Goal: Information Seeking & Learning: Check status

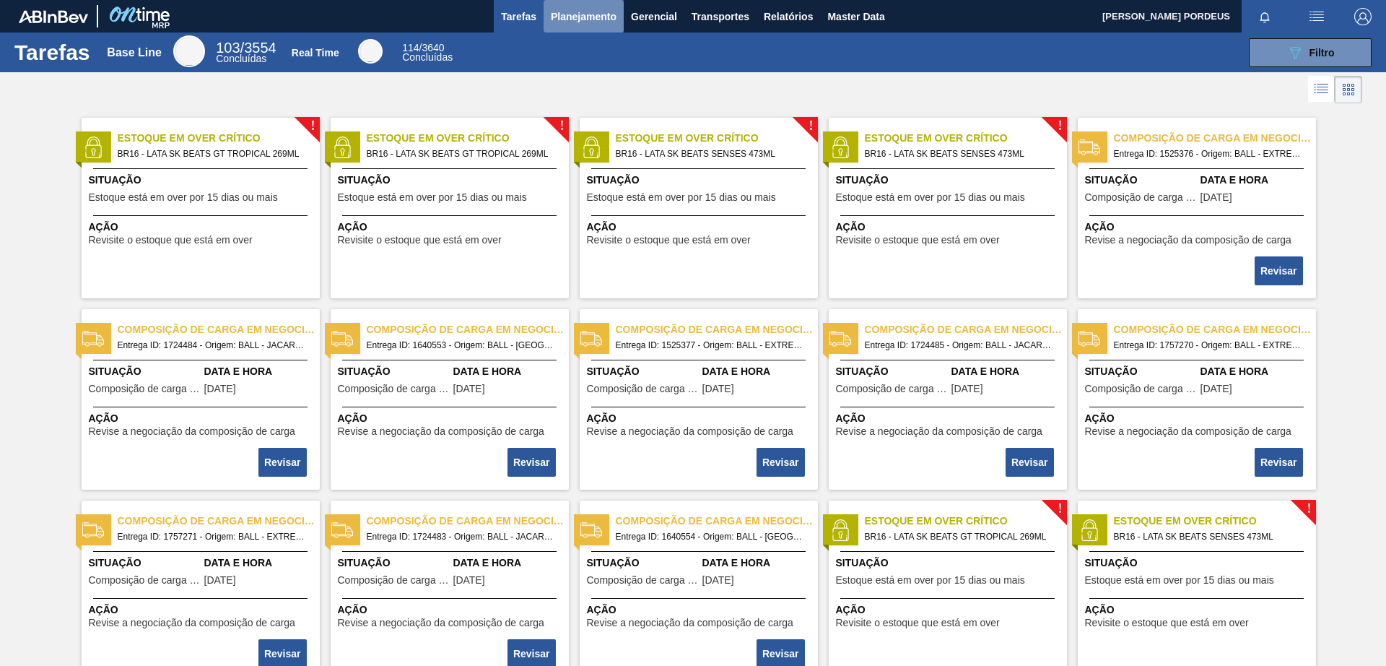
click at [589, 16] on span "Planejamento" at bounding box center [584, 16] width 66 height 17
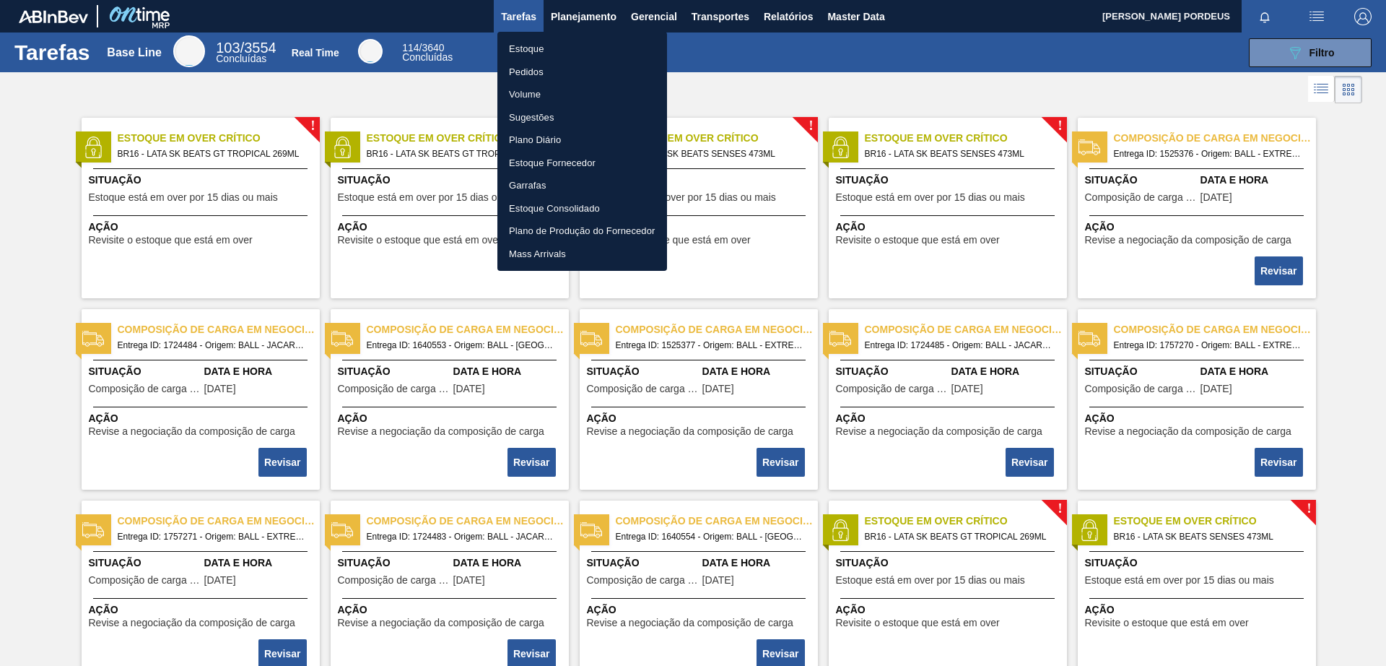
click at [547, 45] on li "Estoque" at bounding box center [583, 49] width 170 height 23
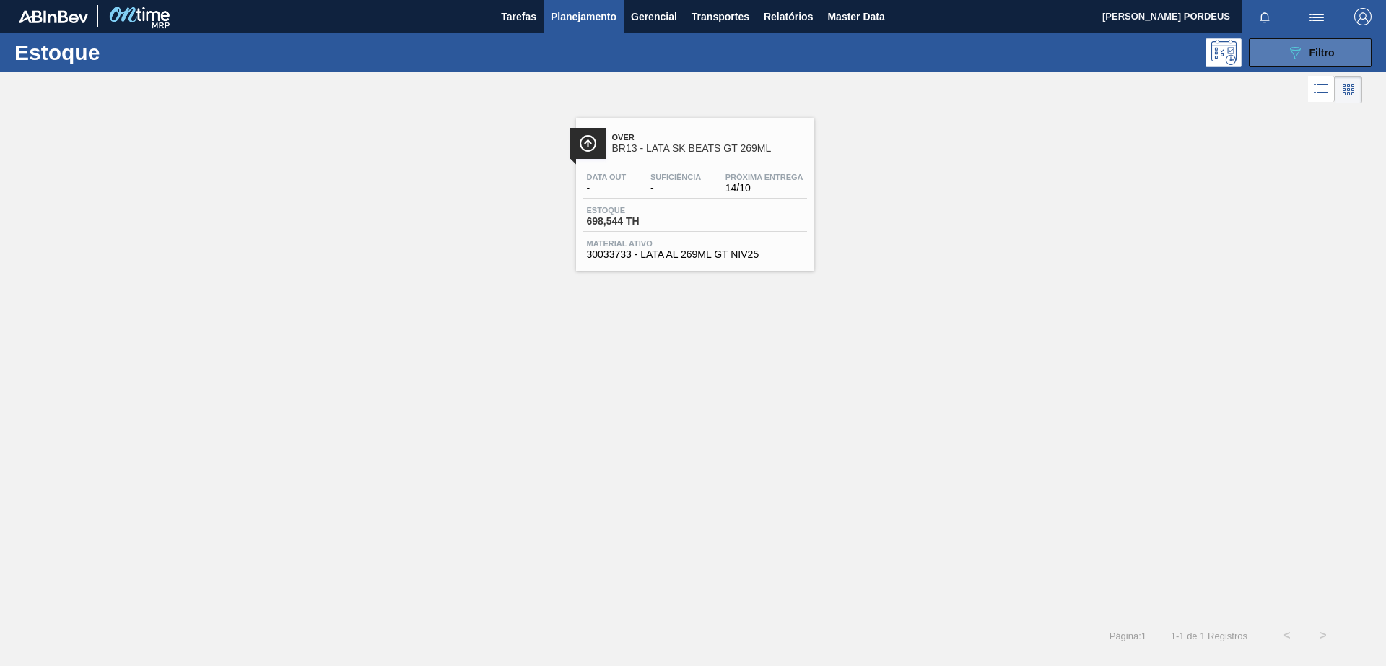
click at [1272, 58] on button "089F7B8B-B2A5-4AFE-B5C0-19BA573D28AC Filtro" at bounding box center [1310, 52] width 123 height 29
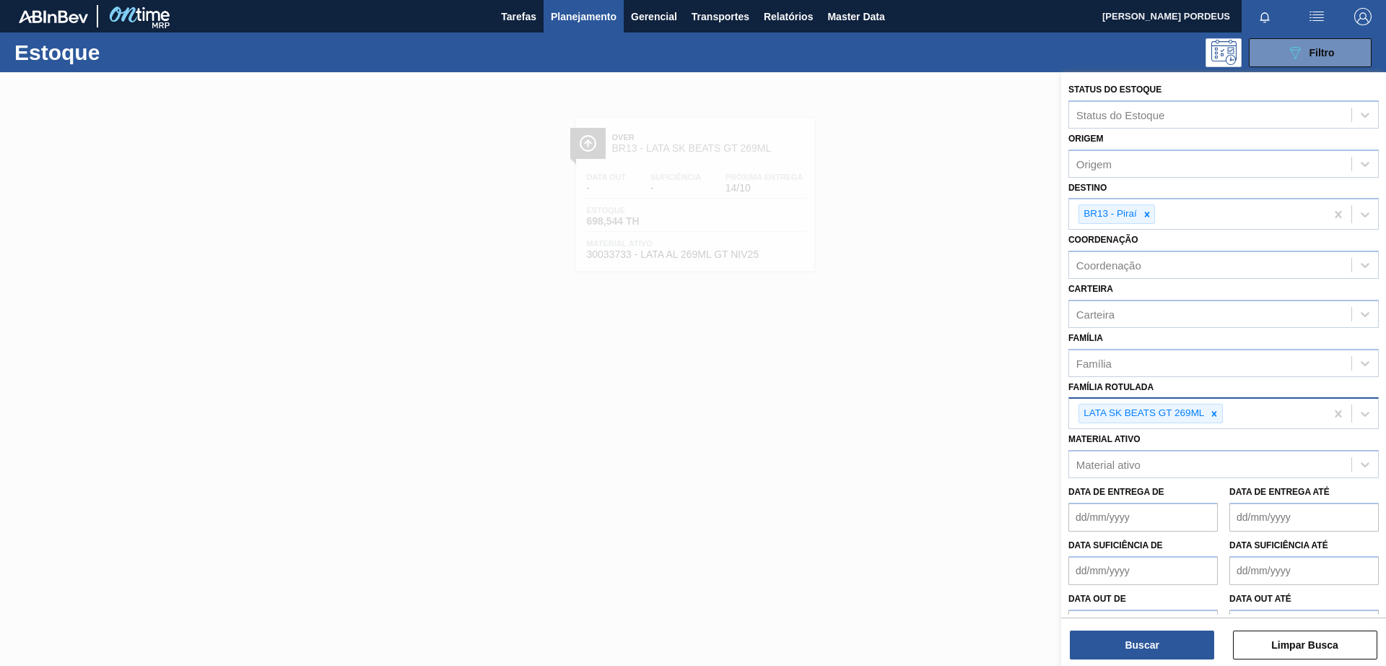
click at [1213, 417] on icon at bounding box center [1215, 414] width 10 height 10
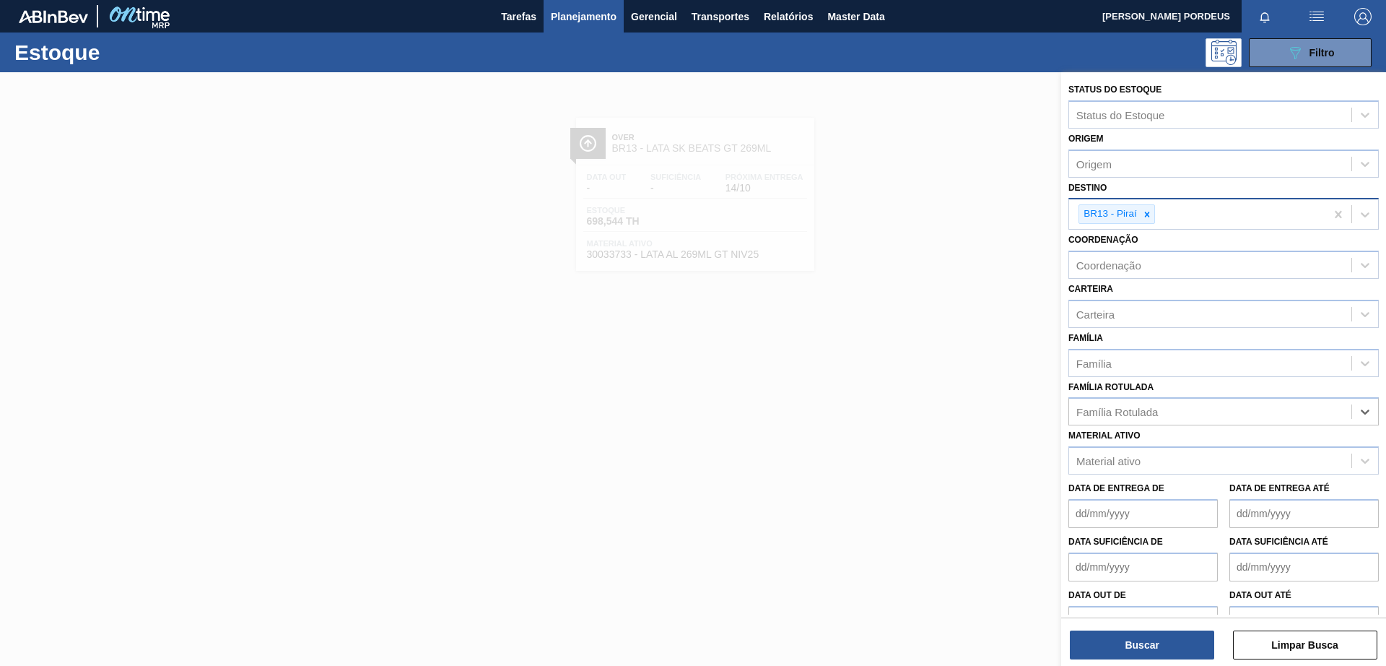
drag, startPoint x: 1145, startPoint y: 213, endPoint x: 1145, endPoint y: 226, distance: 13.0
click at [1146, 213] on icon at bounding box center [1147, 214] width 10 height 10
click at [1149, 214] on icon at bounding box center [1147, 214] width 10 height 10
type input "jacare"
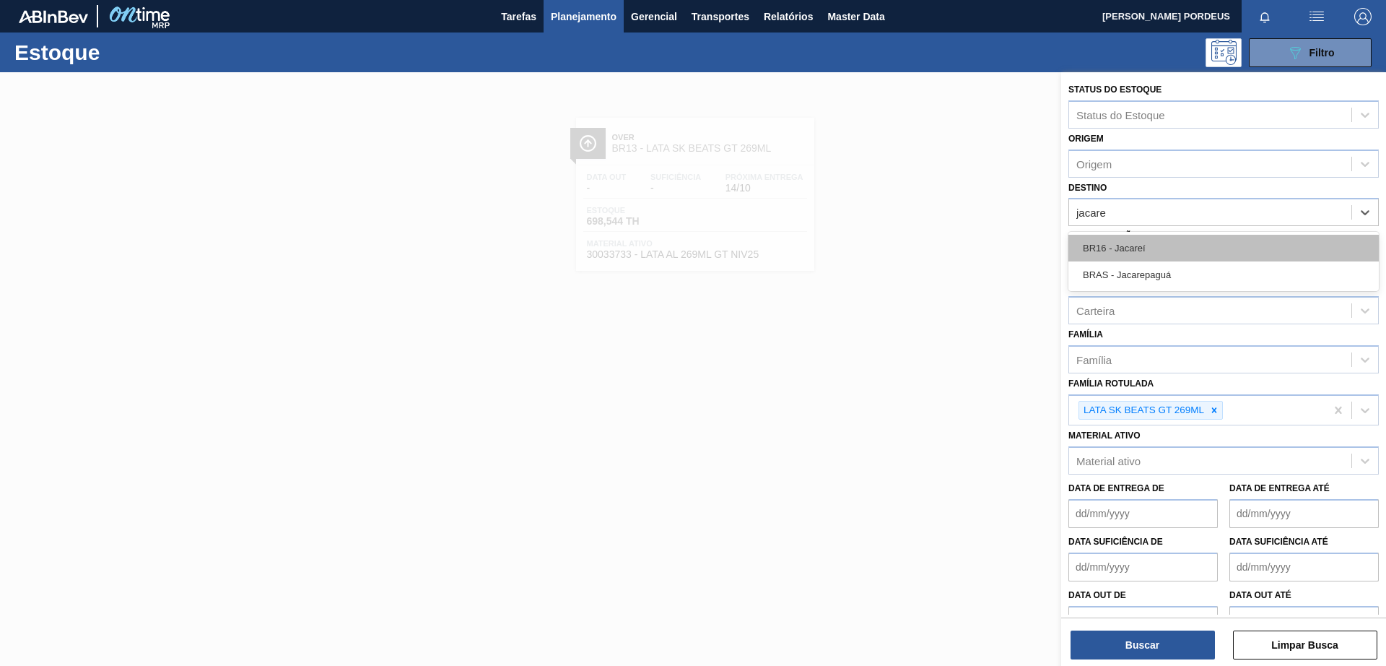
click at [1142, 240] on div "BR16 - Jacareí" at bounding box center [1224, 248] width 311 height 27
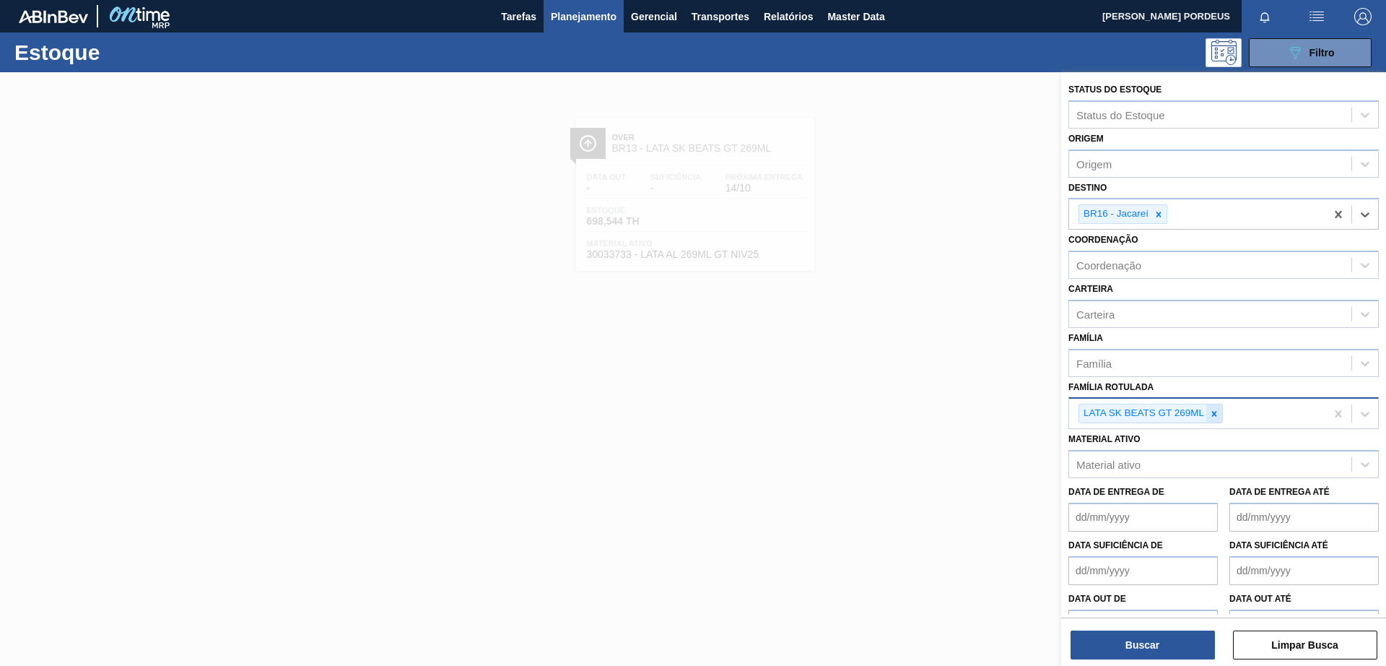
click at [1215, 412] on icon at bounding box center [1215, 414] width 10 height 10
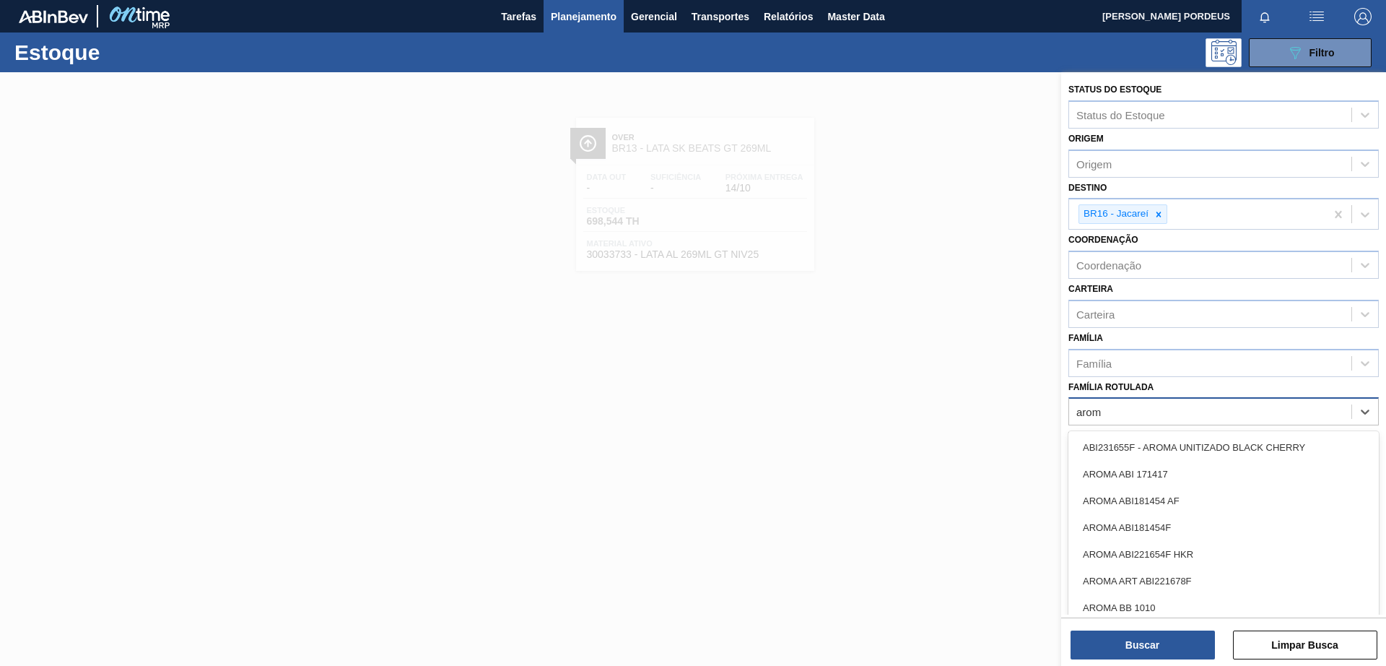
type Rotulada "aroma"
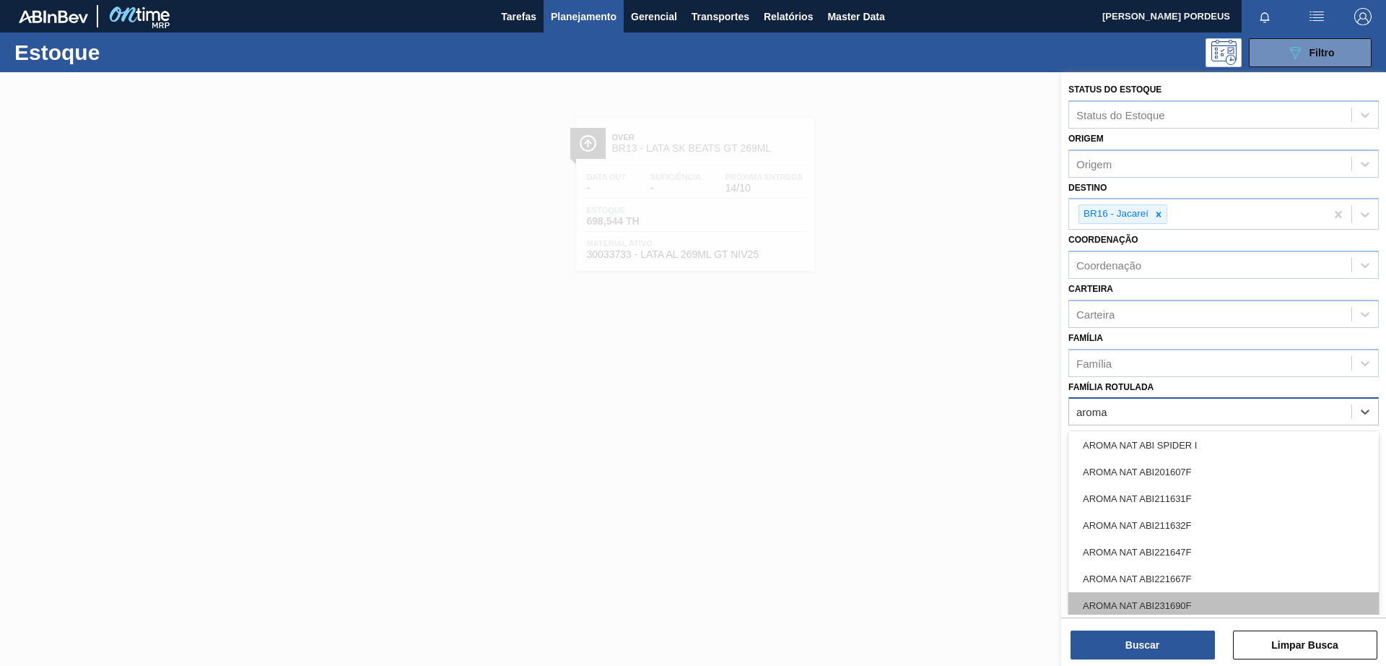
scroll to position [2461, 0]
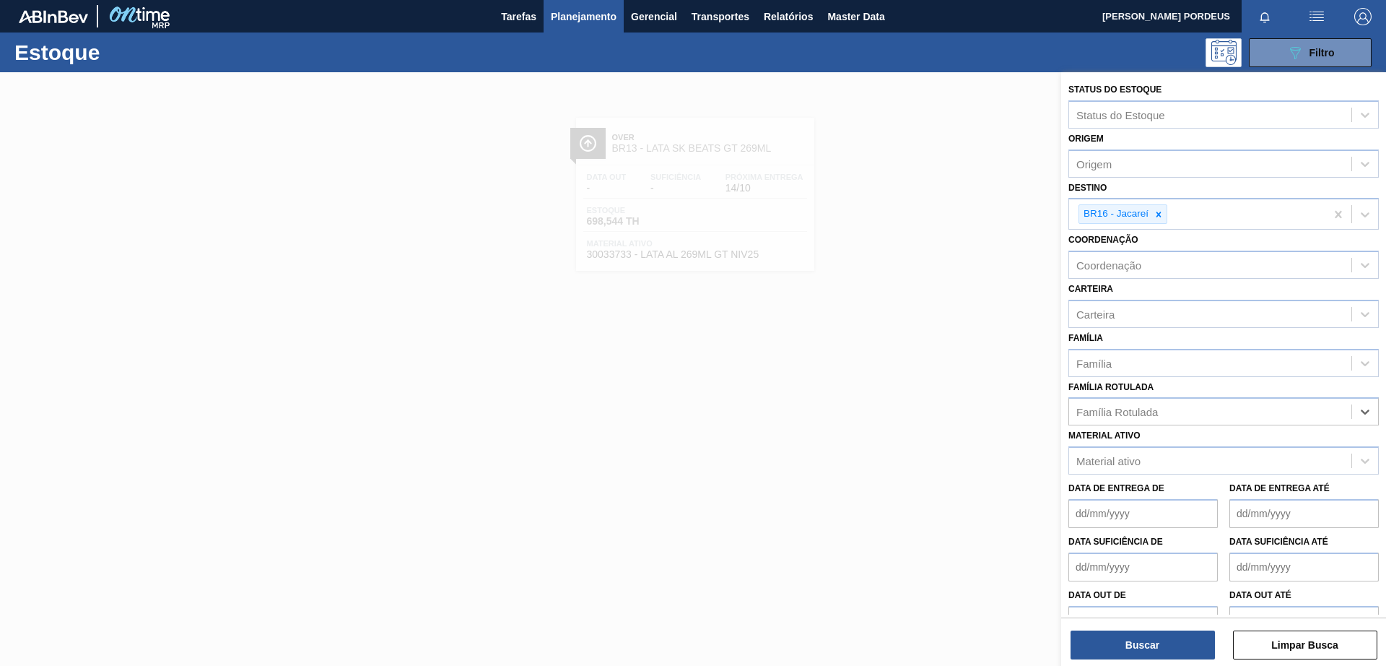
drag, startPoint x: 1117, startPoint y: 412, endPoint x: 1033, endPoint y: 414, distance: 83.8
click at [1062, 414] on div "Status do Estoque Status do Estoque Origem Origem Destino BR16 - Jacareí Coorde…" at bounding box center [1224, 405] width 325 height 666
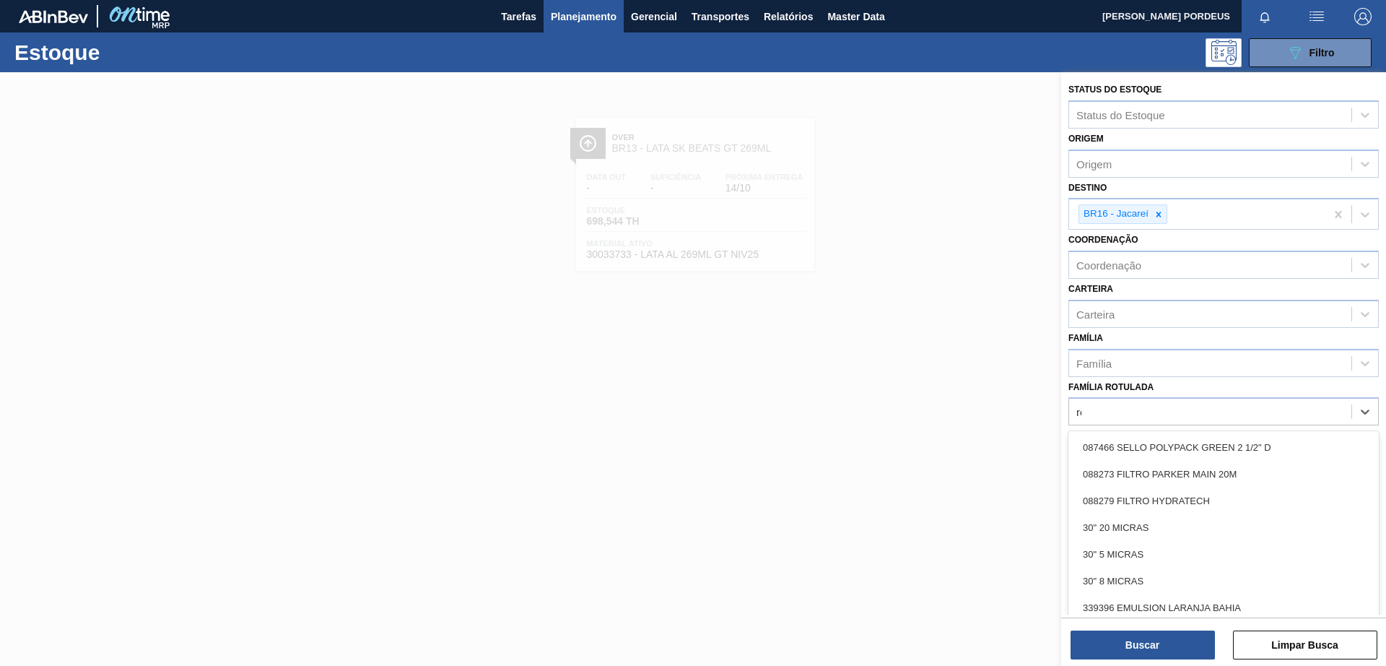
type Rotulada "red"
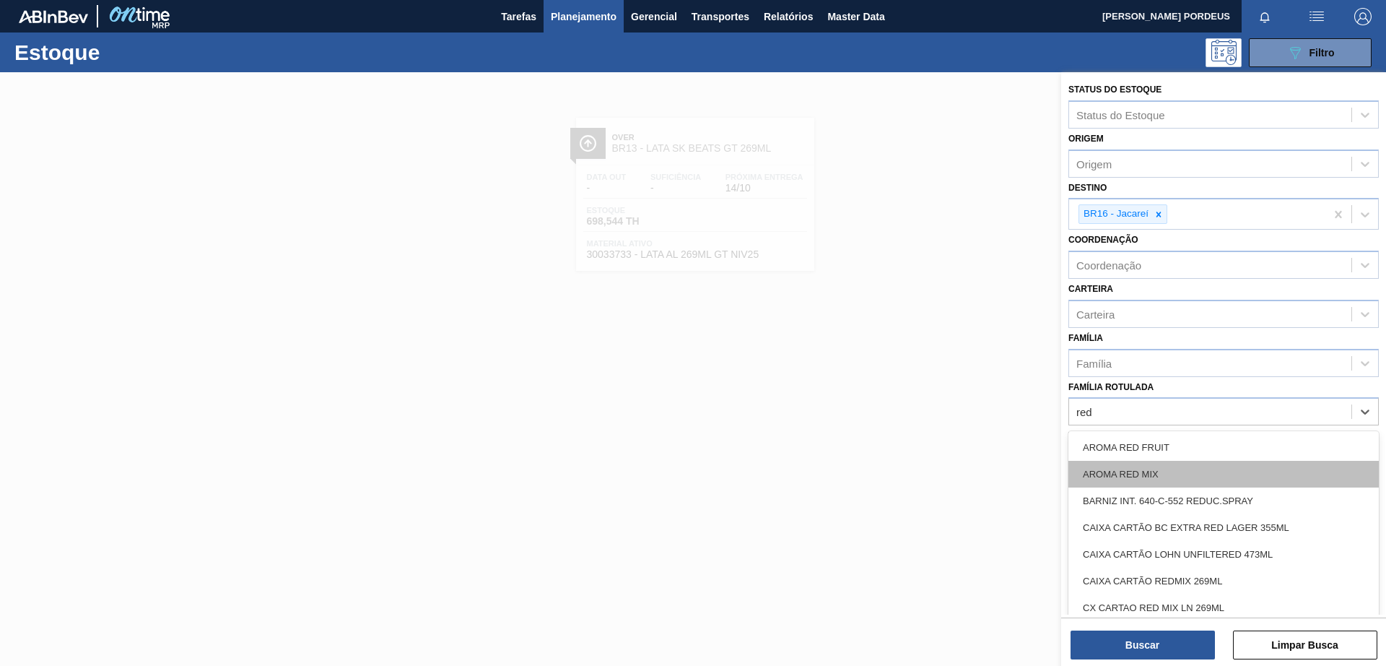
click at [1140, 477] on div "AROMA RED MIX" at bounding box center [1224, 474] width 311 height 27
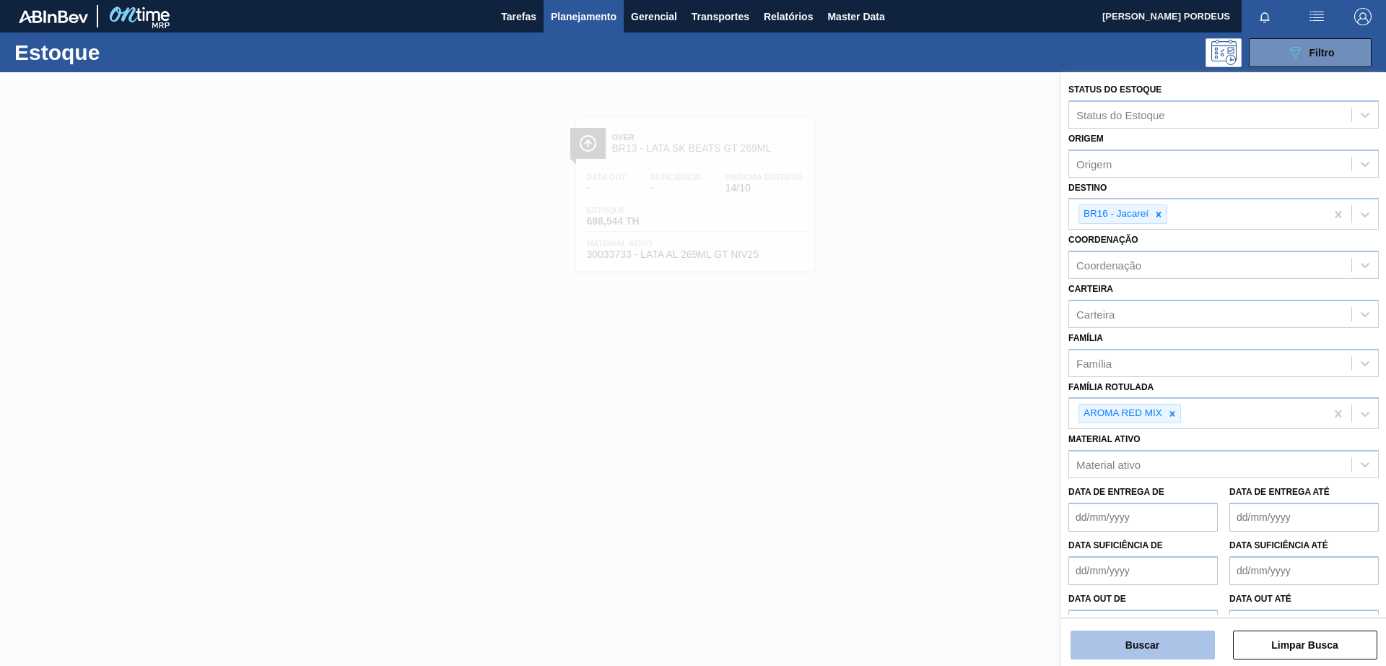
click at [1137, 638] on button "Buscar" at bounding box center [1143, 644] width 144 height 29
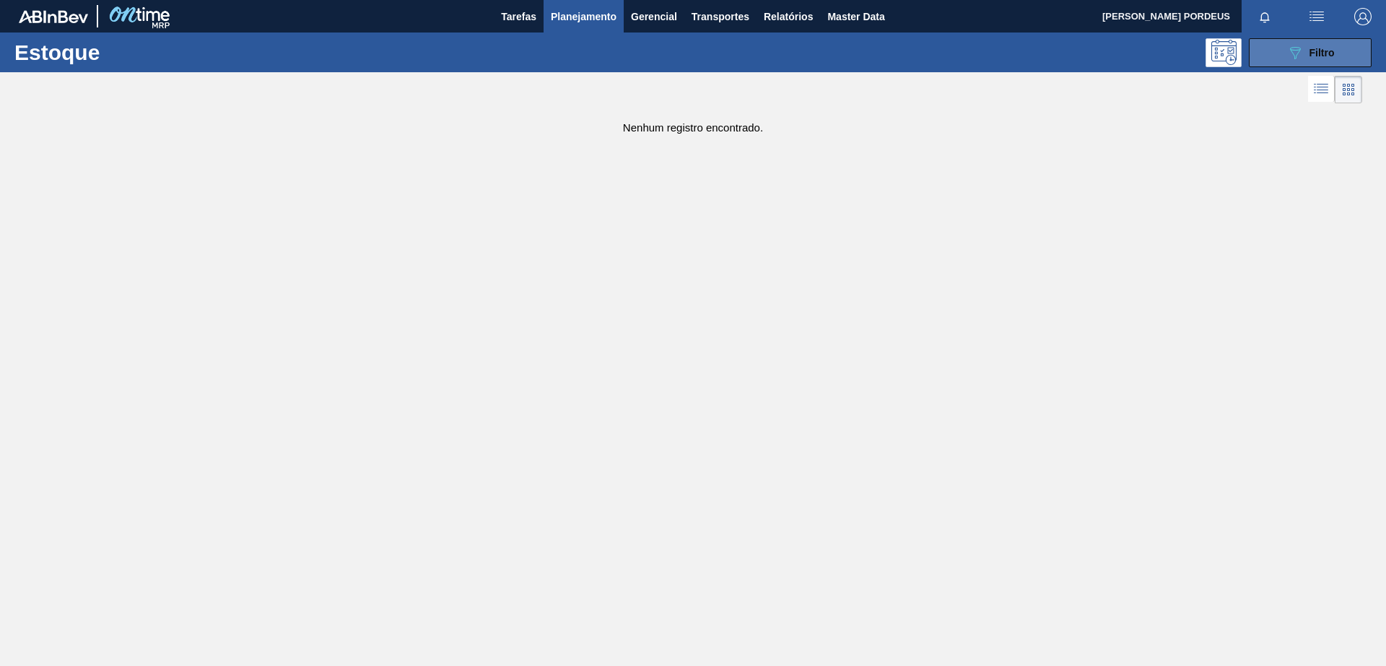
click at [1353, 53] on button "089F7B8B-B2A5-4AFE-B5C0-19BA573D28AC Filtro" at bounding box center [1310, 52] width 123 height 29
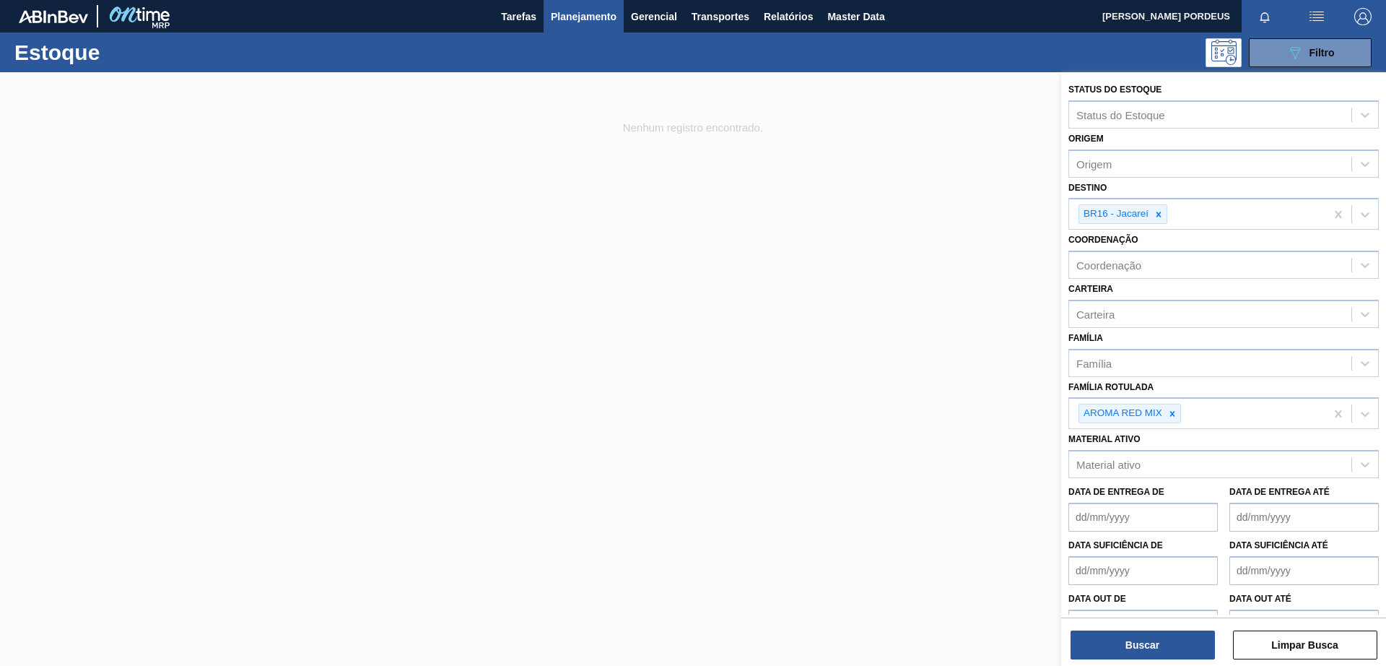
click at [1160, 216] on icon at bounding box center [1159, 214] width 5 height 5
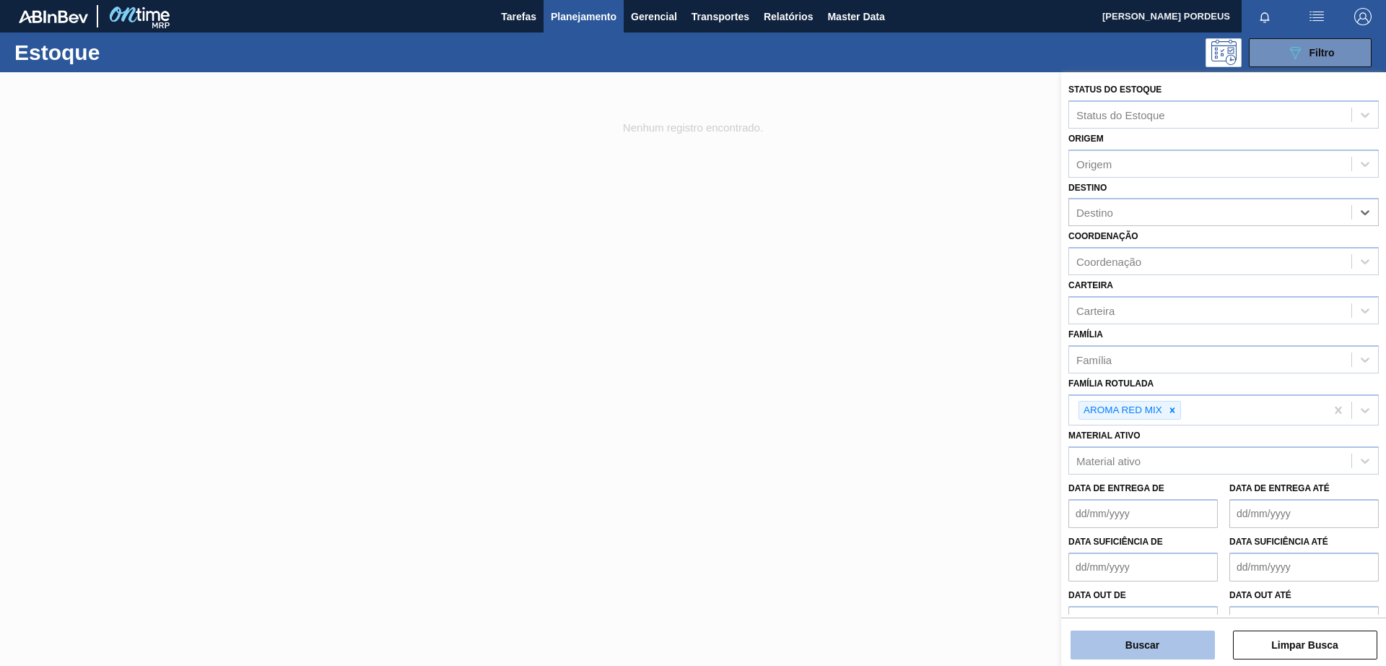
click at [1163, 635] on button "Buscar" at bounding box center [1143, 644] width 144 height 29
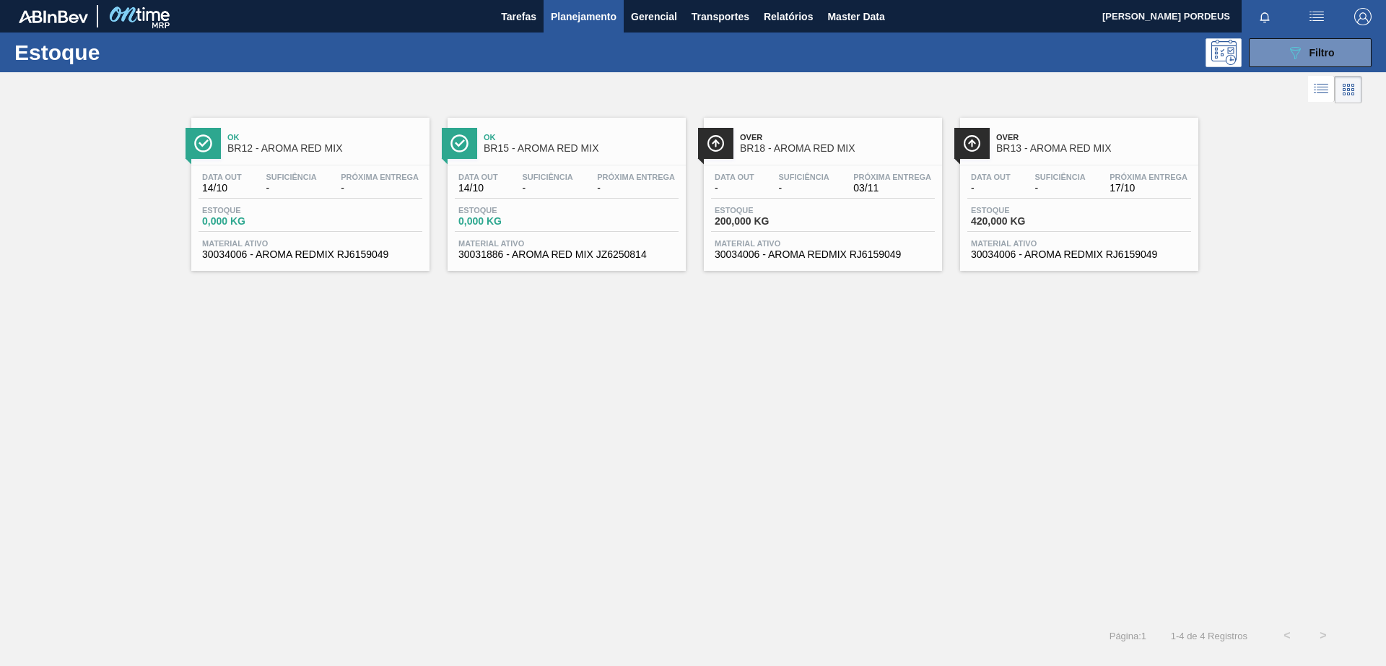
click at [776, 143] on span "BR18 - AROMA RED MIX" at bounding box center [837, 148] width 195 height 11
click at [1108, 129] on div "Over BR13 - AROMA RED MIX" at bounding box center [1094, 143] width 195 height 32
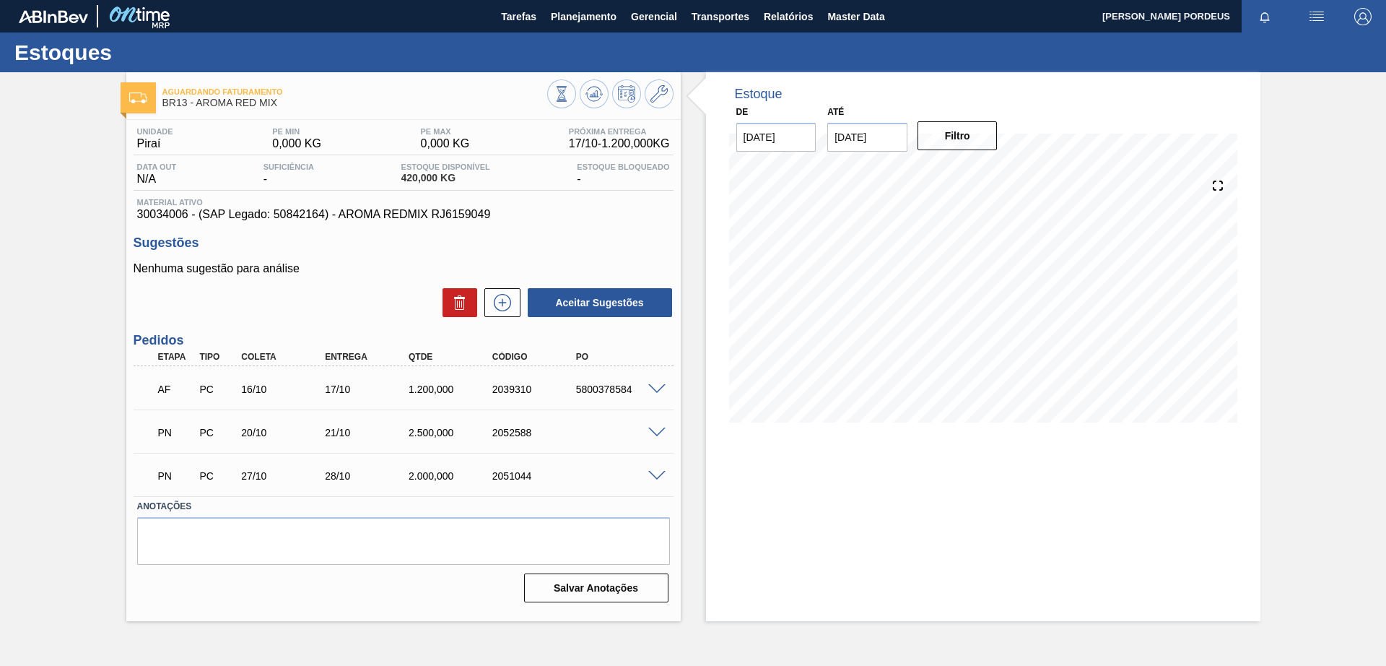
click at [656, 386] on span at bounding box center [656, 389] width 17 height 11
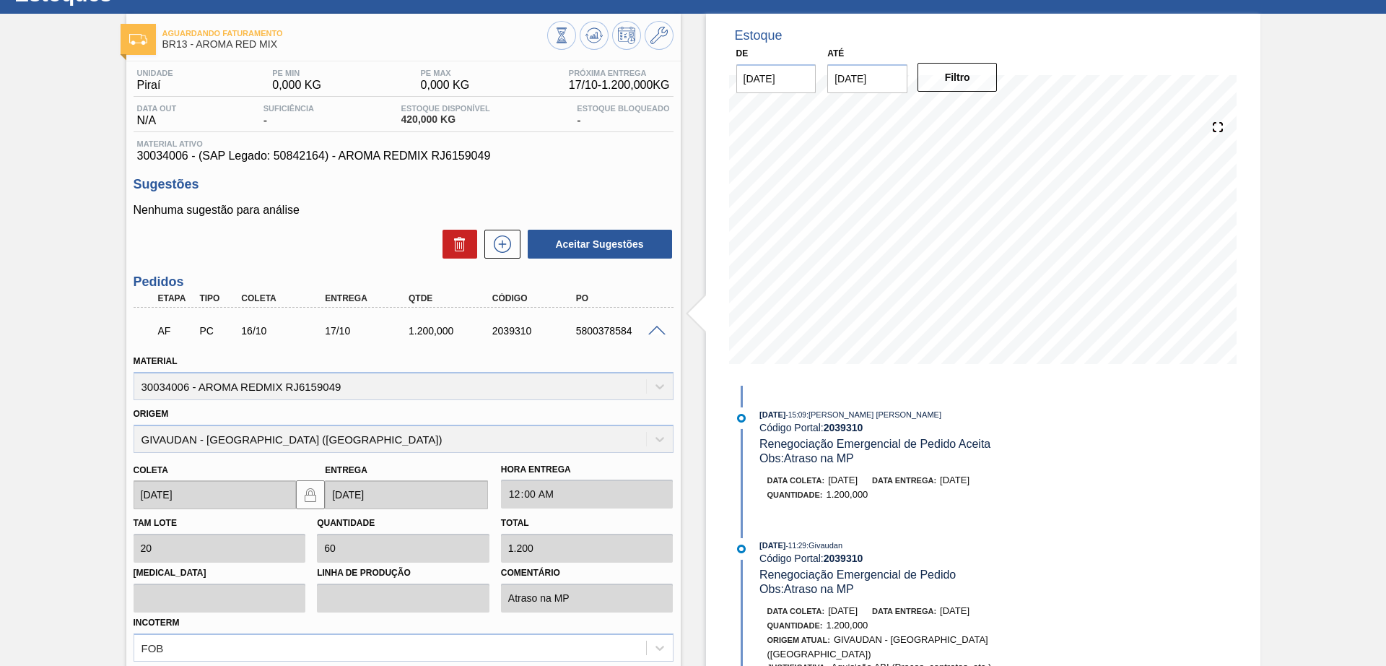
scroll to position [90, 0]
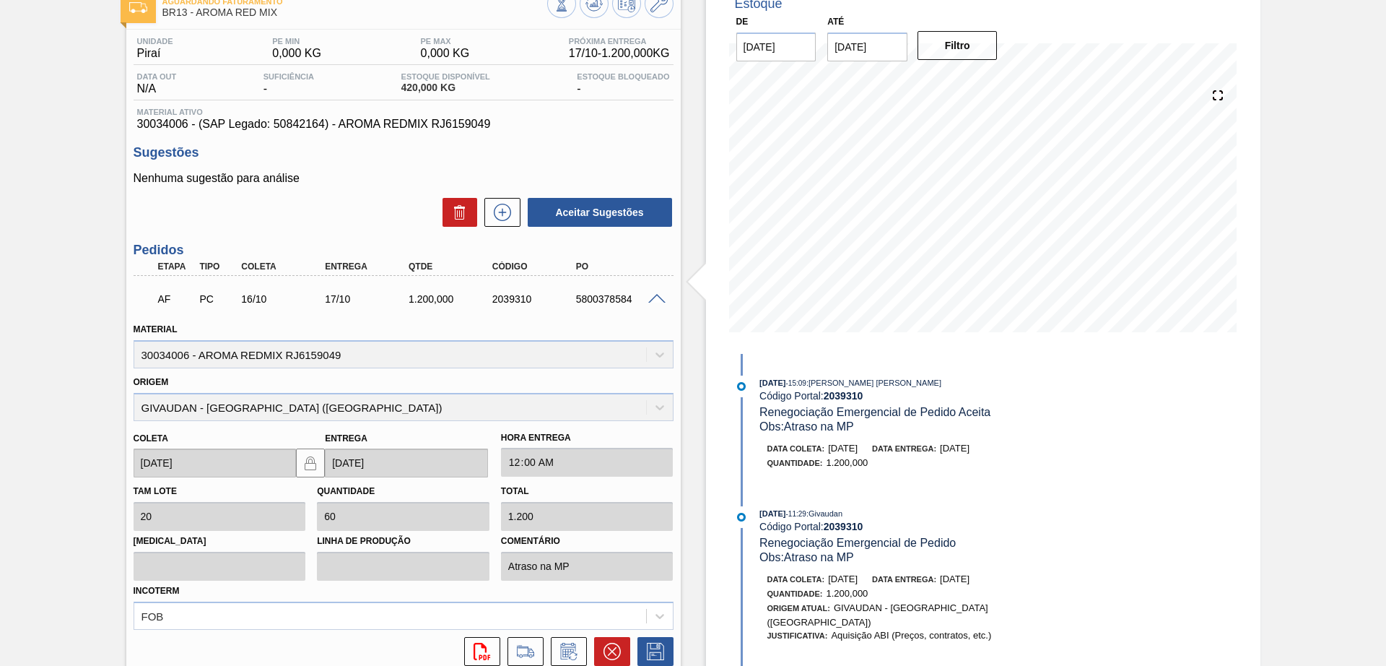
click at [655, 297] on span at bounding box center [656, 299] width 17 height 11
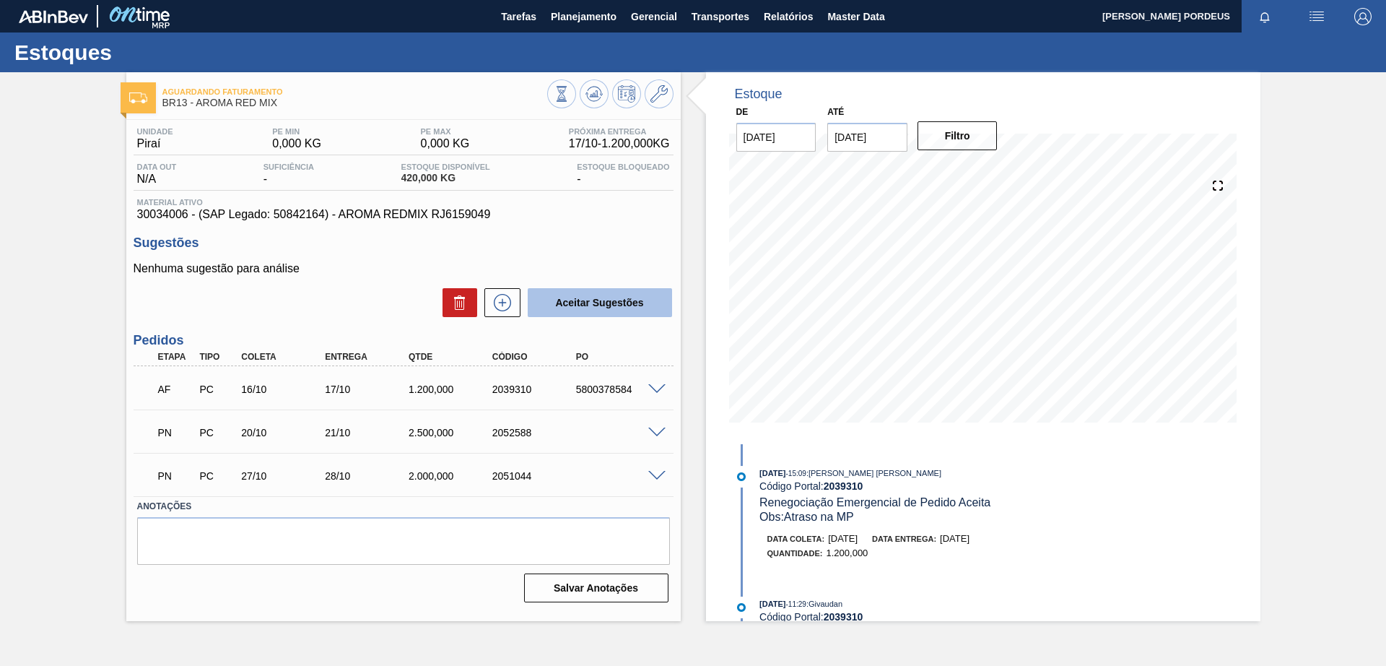
scroll to position [0, 0]
click at [658, 431] on span at bounding box center [656, 433] width 17 height 11
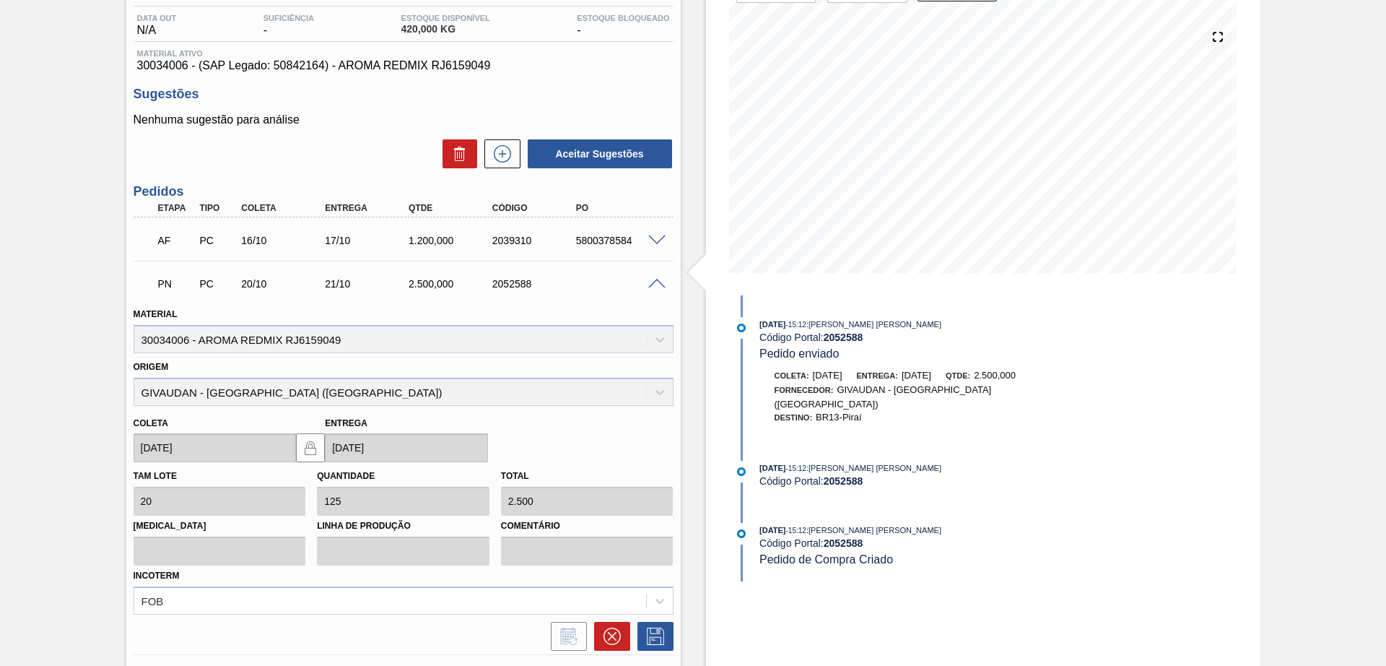
scroll to position [181, 0]
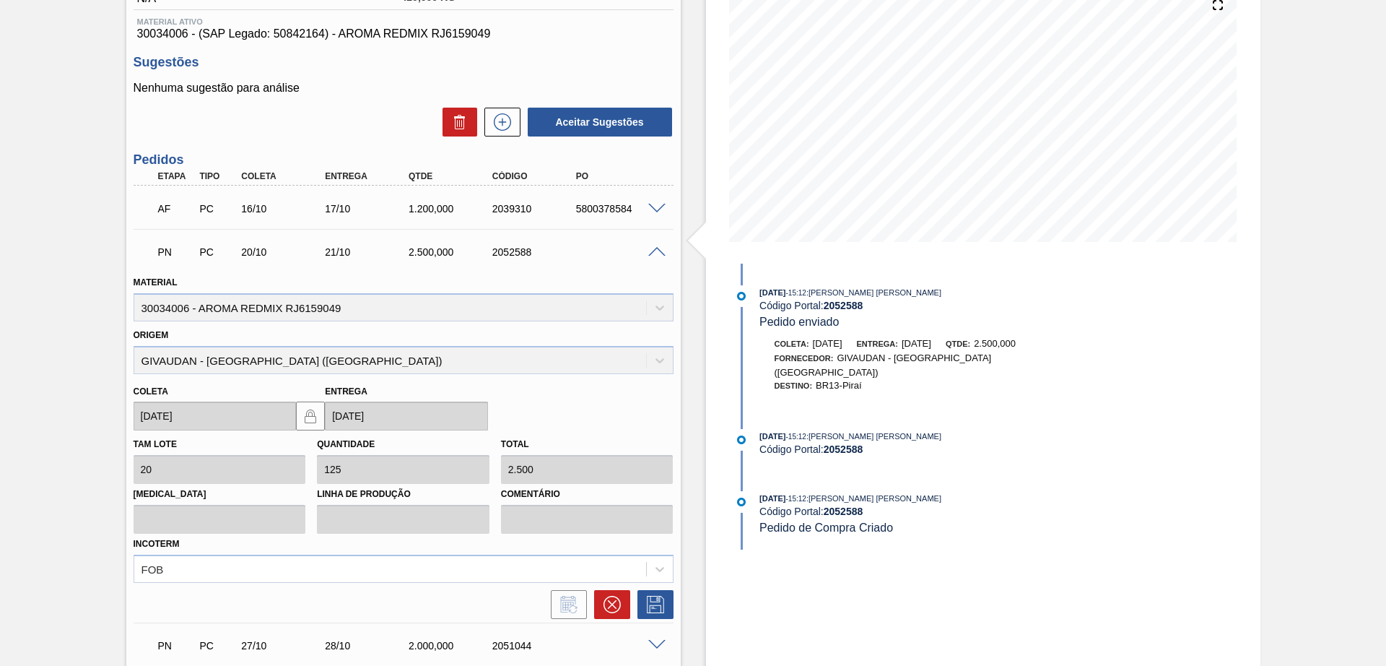
click at [656, 250] on span at bounding box center [656, 252] width 17 height 11
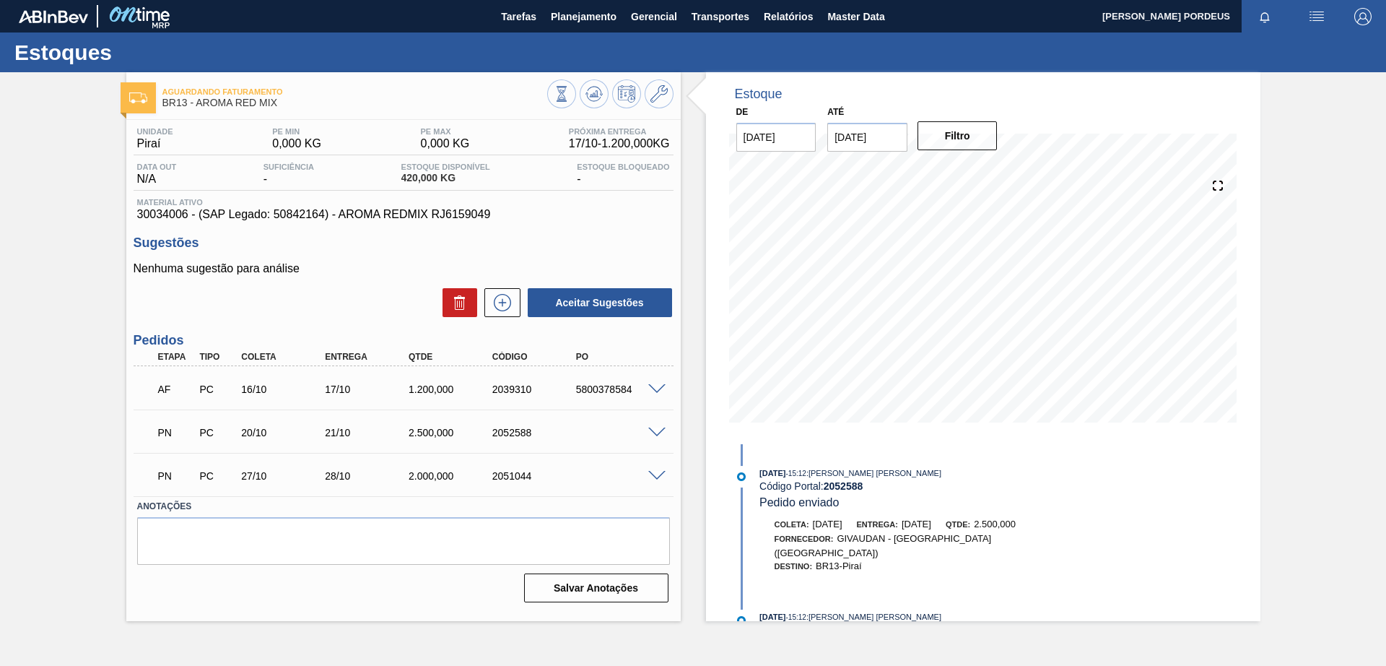
scroll to position [0, 0]
click at [662, 437] on div "PN PC 20/10 21/10 2.500,000 2052588" at bounding box center [404, 431] width 540 height 36
click at [643, 430] on div "PN PC 20/10 21/10 2.500,000 2052588" at bounding box center [400, 431] width 502 height 29
click at [656, 431] on span at bounding box center [656, 433] width 17 height 11
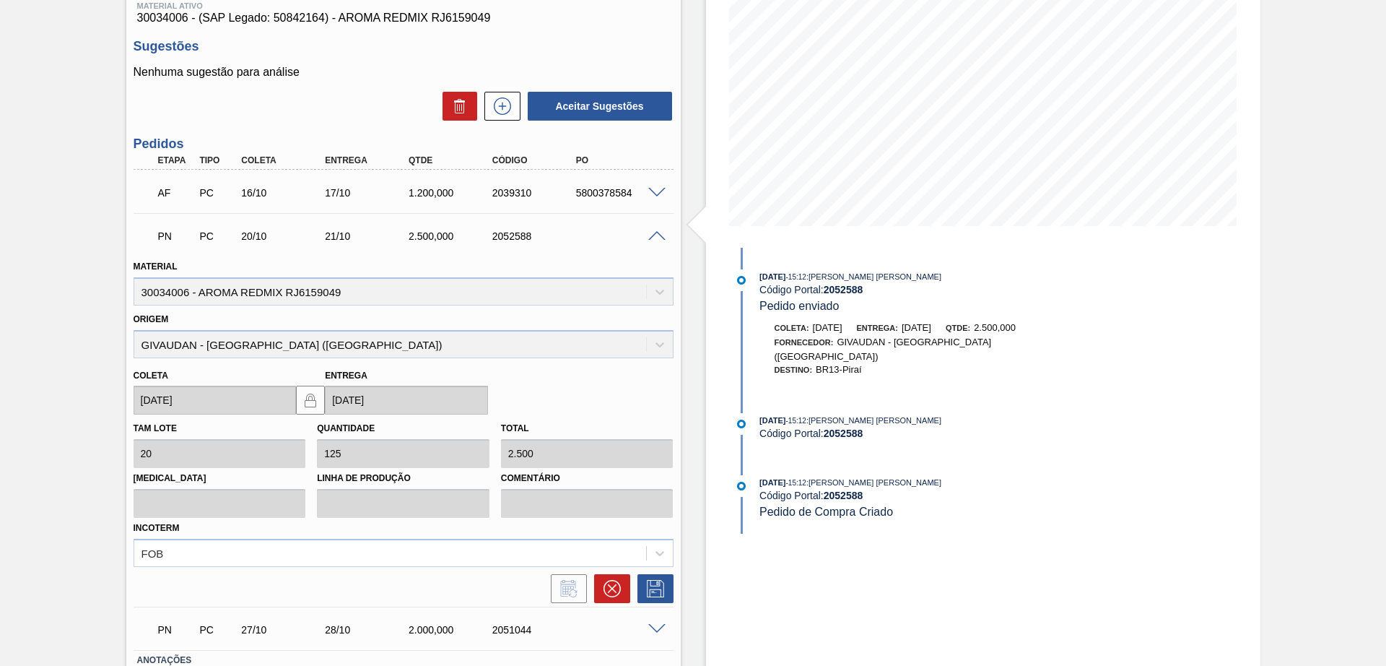
scroll to position [181, 0]
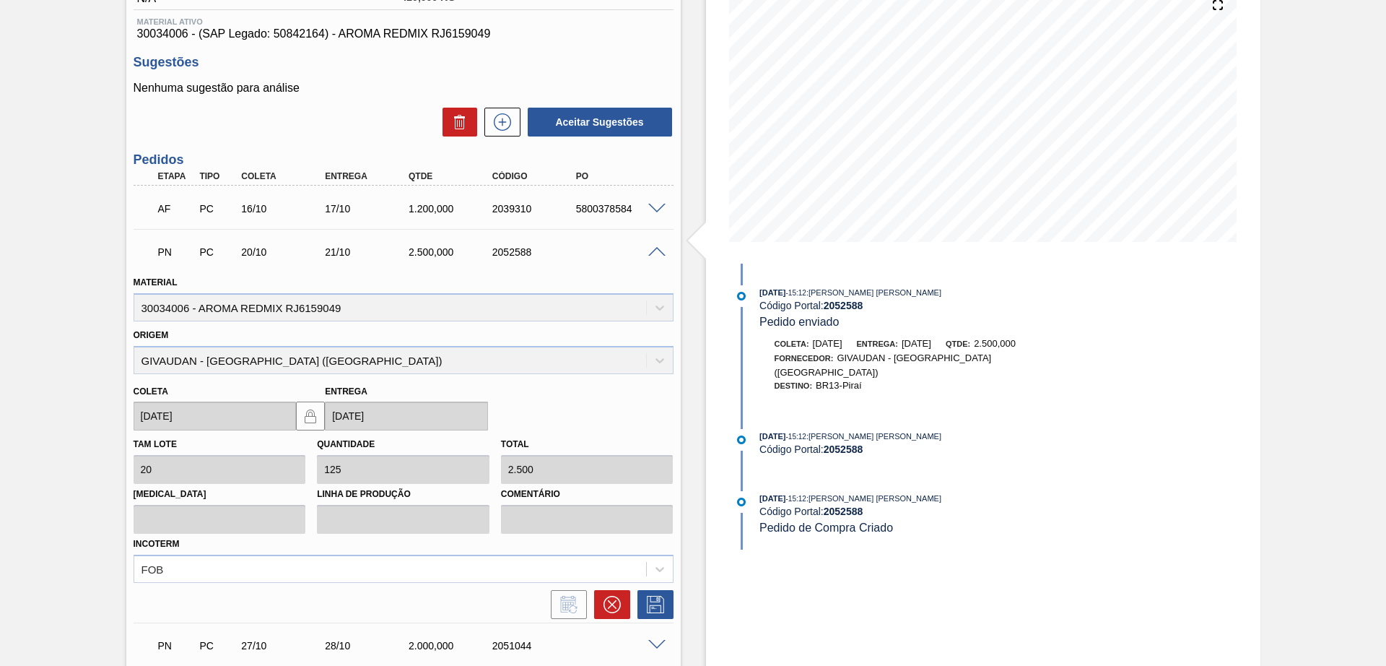
drag, startPoint x: 939, startPoint y: 544, endPoint x: 944, endPoint y: 521, distance: 24.4
click at [944, 521] on div "Estoque De [DATE] Até [DATE] Filtro 17/10 Projeção de Estoque 1,460 [DOMAIN_NAM…" at bounding box center [983, 338] width 555 height 893
drag, startPoint x: 761, startPoint y: 342, endPoint x: 1047, endPoint y: 377, distance: 288.1
click at [1047, 377] on div "[PERSON_NAME]: [DATE] Entrega: [DATE] Qtde: 2.500,000 Fornecedor: GIVAUDAN - [G…" at bounding box center [931, 365] width 343 height 56
click at [1043, 389] on div "[DATE] 15:12 : [PERSON_NAME] [PERSON_NAME] Código Portal: 2052588 Pedido enviad…" at bounding box center [918, 346] width 372 height 122
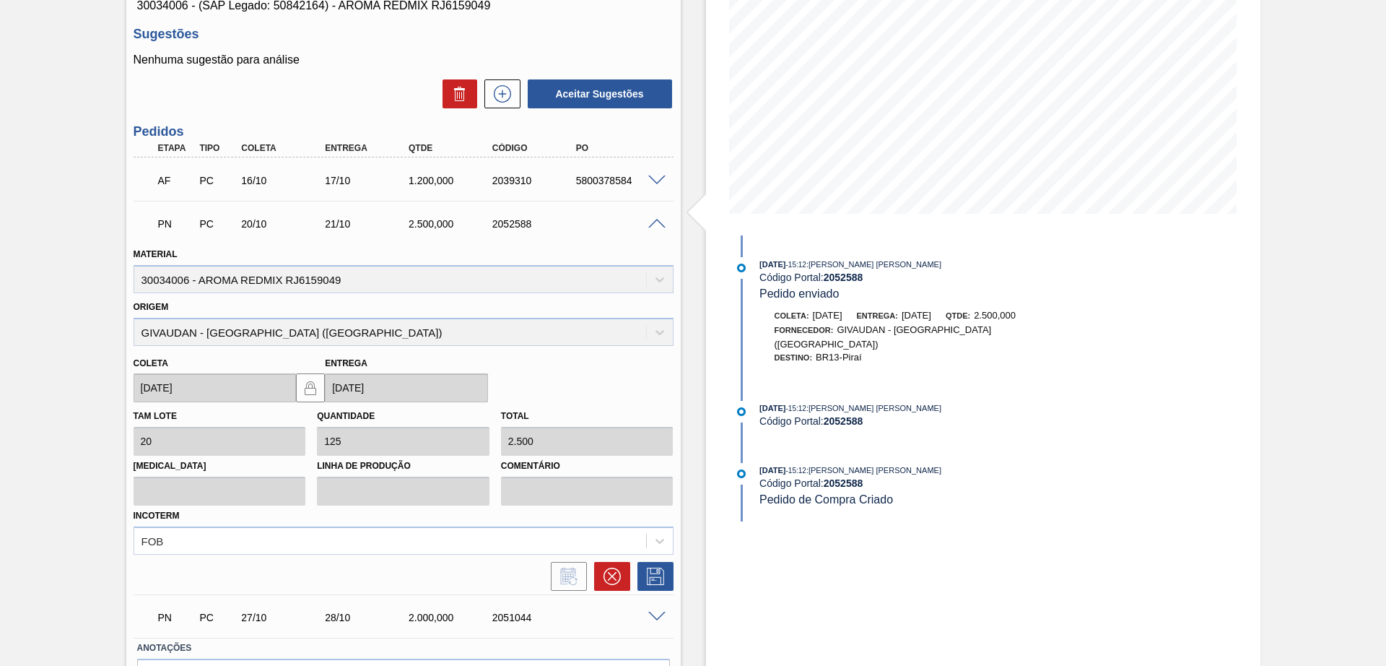
scroll to position [118, 0]
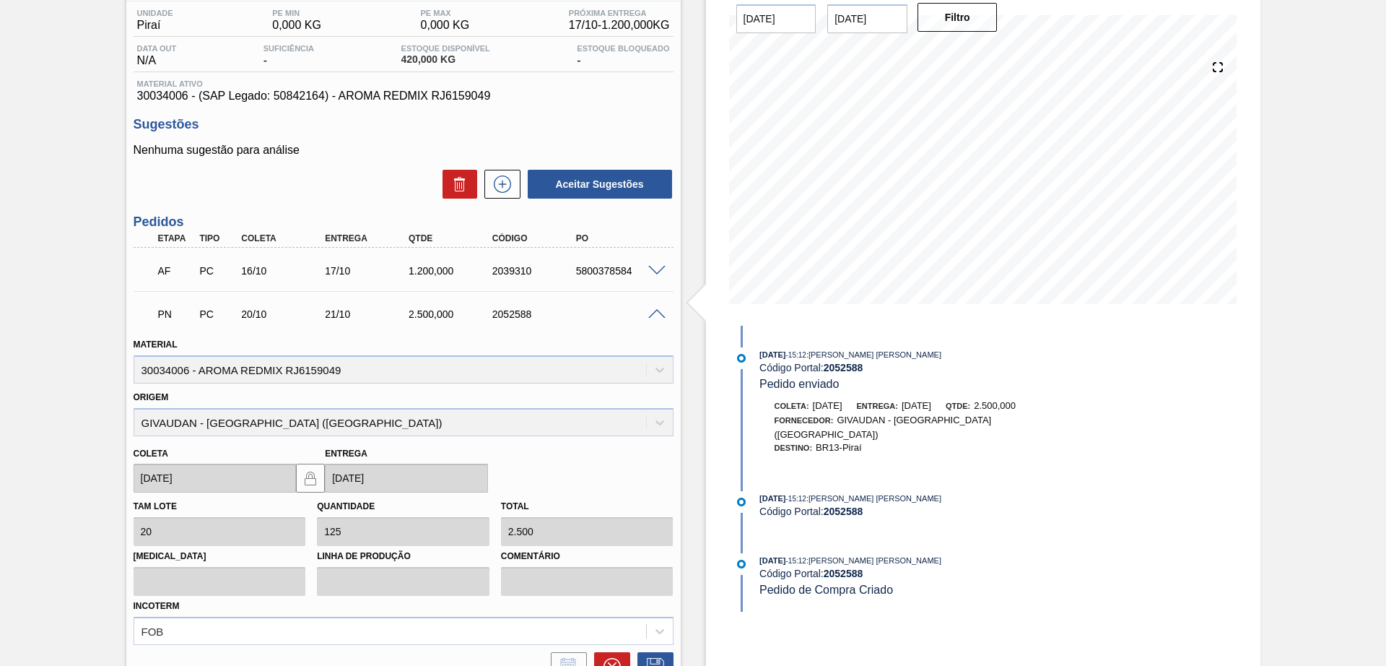
drag, startPoint x: 1280, startPoint y: 382, endPoint x: 1198, endPoint y: 349, distance: 88.8
click at [1280, 382] on div "Aguardando Faturamento BR13 - AROMA RED MIX Unidade Piraí PE MIN 0,000 KG PE MA…" at bounding box center [693, 400] width 1386 height 893
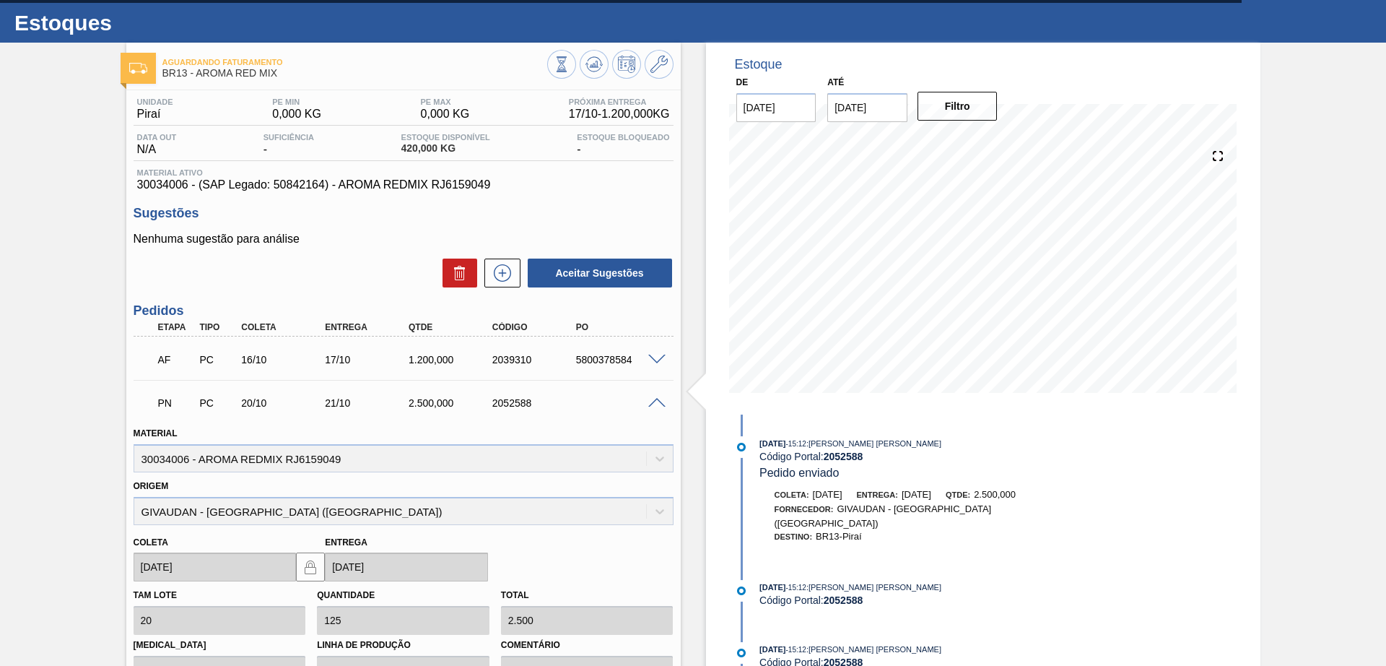
scroll to position [0, 0]
